Goal: Information Seeking & Learning: Learn about a topic

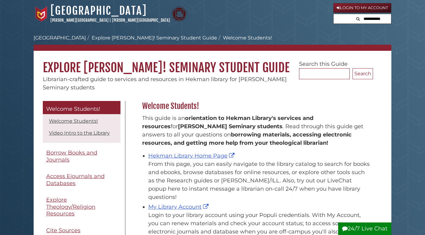
scroll to position [90, 234]
click at [194, 153] on link "Hekman Library Home Page" at bounding box center [192, 155] width 88 height 7
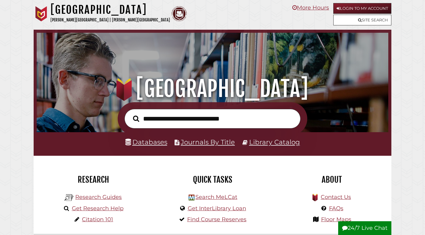
scroll to position [116, 349]
click at [160, 122] on input "text" at bounding box center [213, 119] width 176 height 20
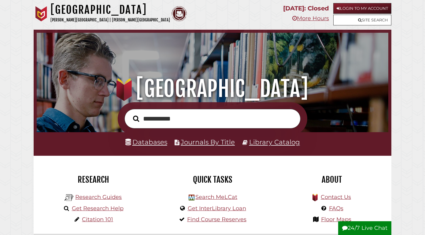
type input "**********"
click at [136, 118] on button "Search" at bounding box center [136, 119] width 13 height 10
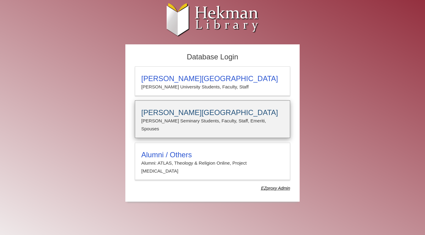
click at [216, 110] on h3 "[PERSON_NAME][GEOGRAPHIC_DATA]" at bounding box center [212, 112] width 143 height 9
